Goal: Information Seeking & Learning: Learn about a topic

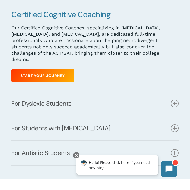
scroll to position [350, 0]
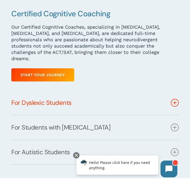
click at [143, 97] on link "For Dyslexic Students" at bounding box center [94, 103] width 167 height 24
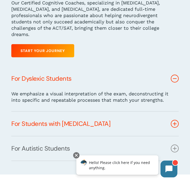
click at [140, 118] on link "For Students with ADHD" at bounding box center [94, 124] width 167 height 24
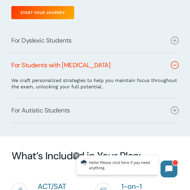
scroll to position [409, 0]
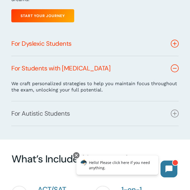
click at [140, 42] on link "For Dyslexic Students" at bounding box center [94, 44] width 167 height 24
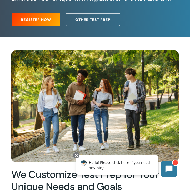
scroll to position [0, 0]
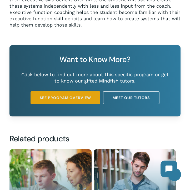
scroll to position [504, 0]
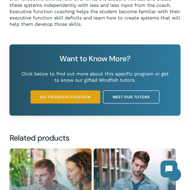
click at [73, 94] on span "See Program Overview" at bounding box center [65, 96] width 51 height 5
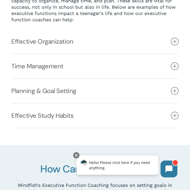
scroll to position [171, 0]
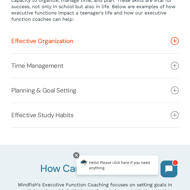
click at [175, 40] on icon at bounding box center [174, 41] width 8 height 8
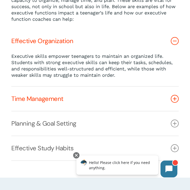
click at [172, 97] on icon at bounding box center [174, 99] width 8 height 8
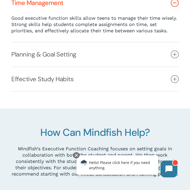
scroll to position [236, 0]
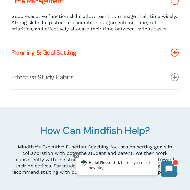
click at [176, 56] on icon at bounding box center [174, 53] width 8 height 8
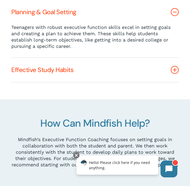
click at [174, 68] on icon at bounding box center [174, 70] width 8 height 8
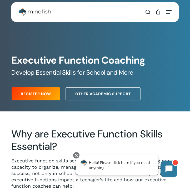
scroll to position [0, 0]
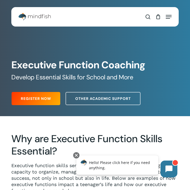
click at [147, 16] on span "Main Menu" at bounding box center [147, 16] width 5 height 9
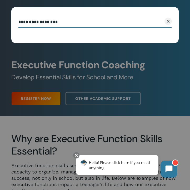
type input "**********"
click at [133, 16] on button "Search" at bounding box center [145, 21] width 24 height 11
click at [117, 38] on div "**********" at bounding box center [94, 30] width 167 height 26
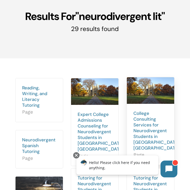
scroll to position [37, 0]
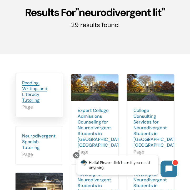
click at [28, 93] on link "Reading, Writing, and Literacy Tutoring" at bounding box center [34, 91] width 25 height 23
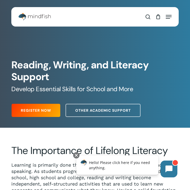
click at [105, 16] on div "Main Menu" at bounding box center [94, 16] width 153 height 13
click at [147, 17] on span "Main Menu" at bounding box center [147, 16] width 5 height 9
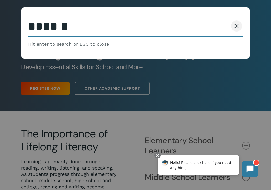
click at [189, 27] on span at bounding box center [236, 25] width 5 height 5
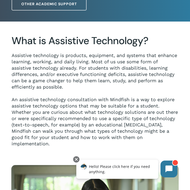
scroll to position [97, 0]
